Goal: Information Seeking & Learning: Learn about a topic

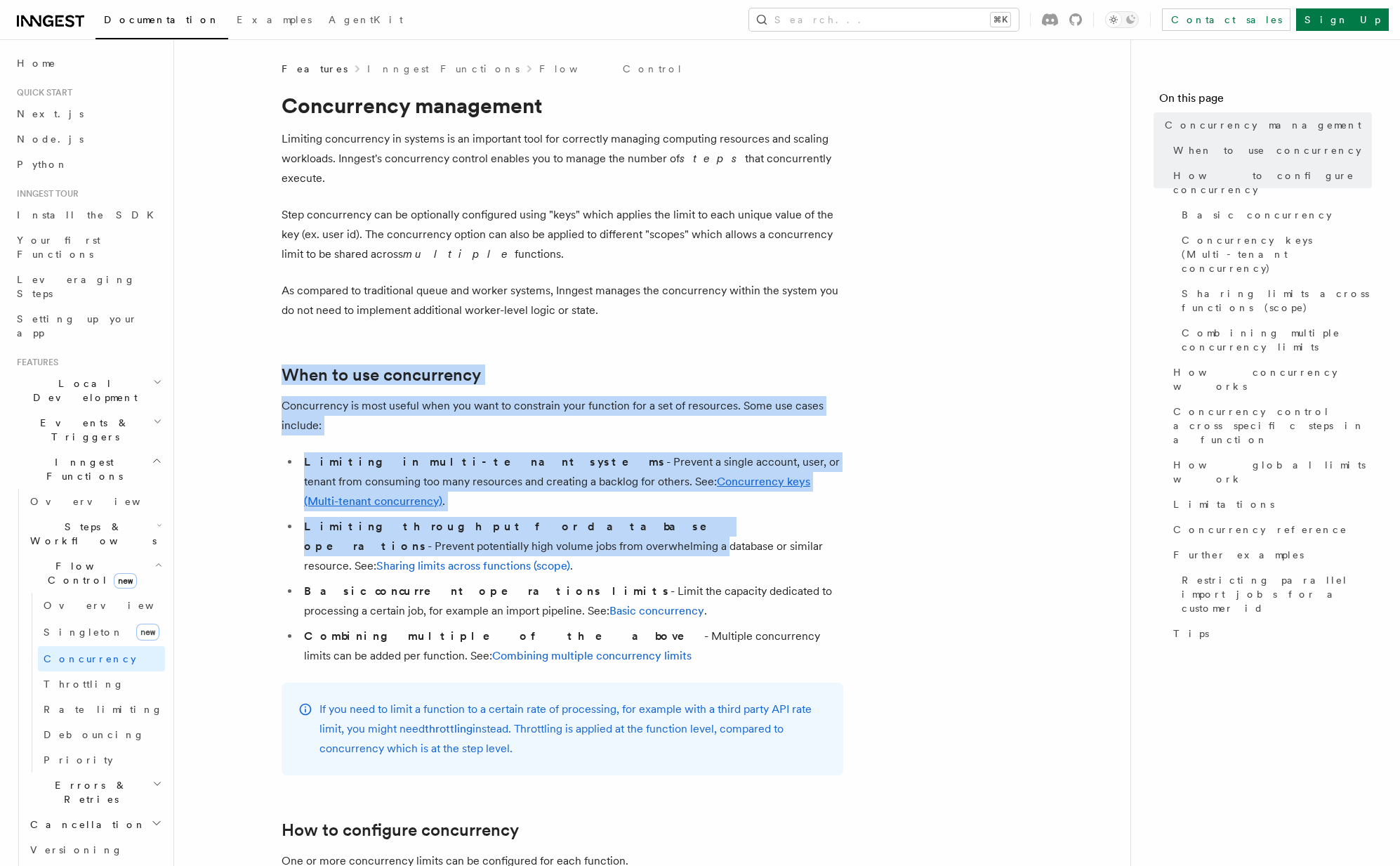
drag, startPoint x: 856, startPoint y: 316, endPoint x: 984, endPoint y: 485, distance: 212.0
